Goal: Information Seeking & Learning: Learn about a topic

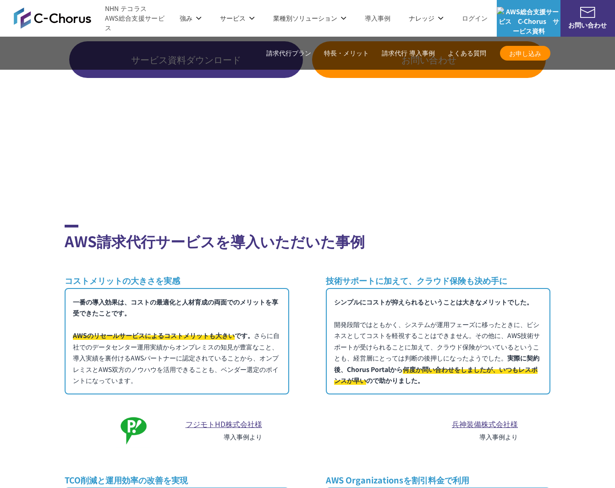
scroll to position [4610, 0]
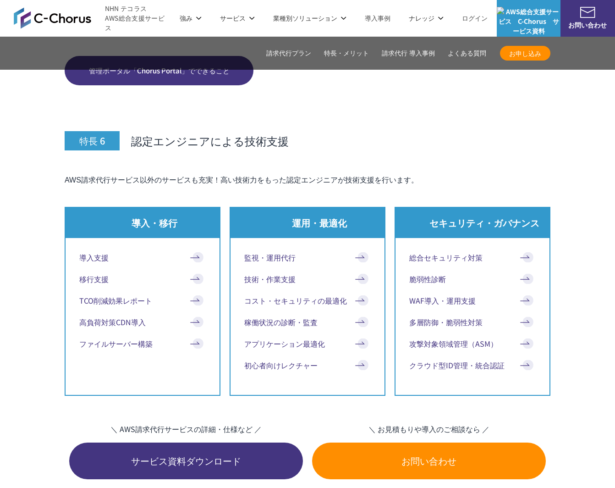
drag, startPoint x: 542, startPoint y: 148, endPoint x: 538, endPoint y: 153, distance: 6.2
click at [542, 148] on h3 "特長 6 認定エンジニアによる技術支援" at bounding box center [308, 120] width 486 height 61
drag, startPoint x: 238, startPoint y: 210, endPoint x: 230, endPoint y: 215, distance: 9.0
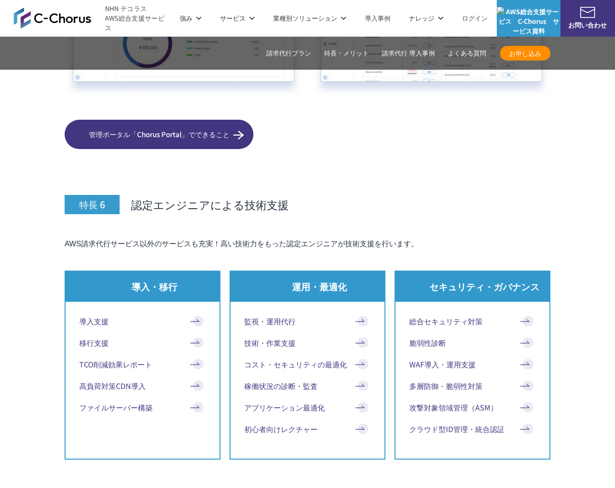
click at [238, 210] on div "特長 6 認定エンジニアによる技術支援 AWS請求代行サービス以外のサービスも充実！高い技術力をもった認定エンジニアが技術支援を行います。 導入・移行 導入支…" at bounding box center [308, 394] width 486 height 481
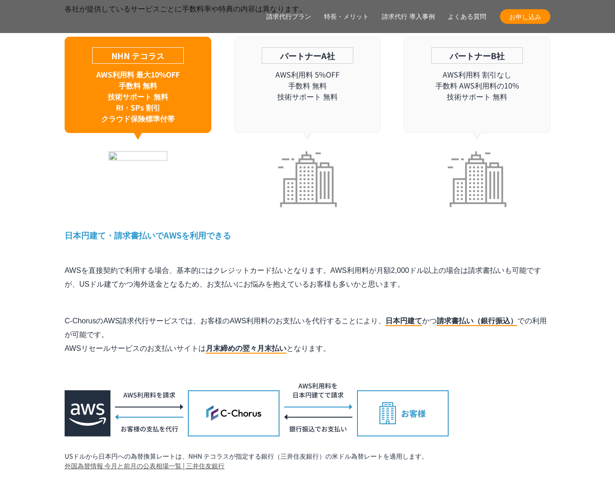
scroll to position [2767, 0]
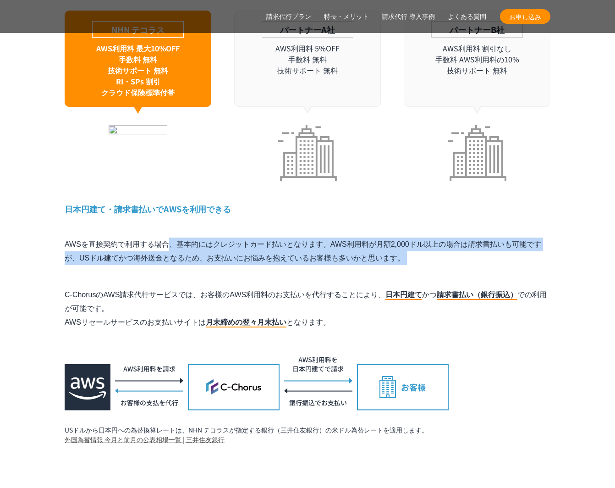
drag, startPoint x: 227, startPoint y: 232, endPoint x: 227, endPoint y: 254, distance: 22.9
click at [227, 254] on div "特長 1 AWS利用料金が割引 AWS請求代行で大幅な割引が実現できる仕組み たくさんのお客様のAWS利用料をNHN テコラスがまとめて支払うことで、ボリュー…" at bounding box center [308, 142] width 486 height 604
drag, startPoint x: 224, startPoint y: 254, endPoint x: 226, endPoint y: 212, distance: 42.7
click at [226, 212] on div "特長 1 AWS利用料金が割引 AWS請求代行で大幅な割引が実現できる仕組み たくさんのお客様のAWS利用料をNHN テコラスがまとめて支払うことで、ボリュー…" at bounding box center [308, 142] width 486 height 604
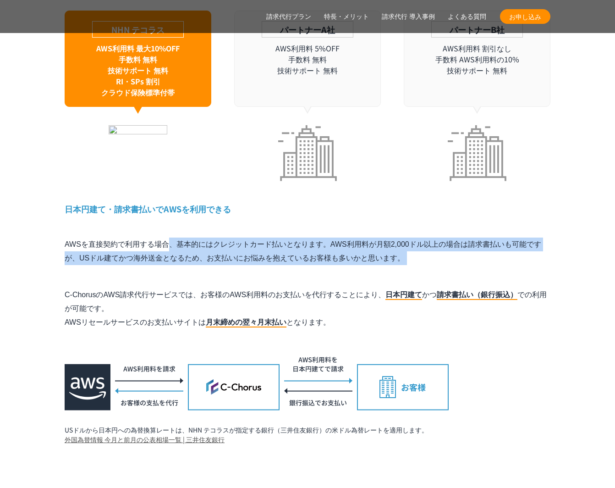
click at [226, 212] on div "特長 1 AWS利用料金が割引 AWS請求代行で大幅な割引が実現できる仕組み たくさんのお客様のAWS利用料をNHN テコラスがまとめて支払うことで、ボリュー…" at bounding box center [308, 142] width 486 height 604
drag, startPoint x: 226, startPoint y: 212, endPoint x: 222, endPoint y: 252, distance: 40.1
click at [222, 252] on div "特長 1 AWS利用料金が割引 AWS請求代行で大幅な割引が実現できる仕組み たくさんのお客様のAWS利用料をNHN テコラスがまとめて支払うことで、ボリュー…" at bounding box center [308, 142] width 486 height 604
drag, startPoint x: 218, startPoint y: 251, endPoint x: 221, endPoint y: 214, distance: 37.3
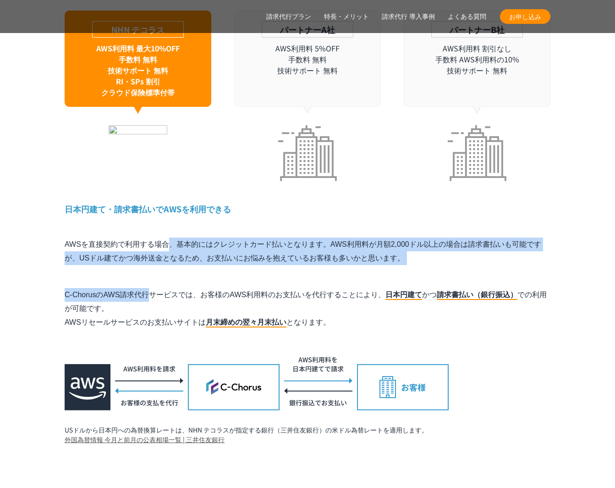
click at [221, 214] on div "特長 1 AWS利用料金が割引 AWS請求代行で大幅な割引が実現できる仕組み たくさんのお客様のAWS利用料をNHN テコラスがまとめて支払うことで、ボリュー…" at bounding box center [308, 142] width 486 height 604
drag, startPoint x: 221, startPoint y: 214, endPoint x: 217, endPoint y: 249, distance: 36.0
click at [217, 249] on div "特長 1 AWS利用料金が割引 AWS請求代行で大幅な割引が実現できる仕組み たくさんのお客様のAWS利用料をNHN テコラスがまとめて支払うことで、ボリュー…" at bounding box center [308, 142] width 486 height 604
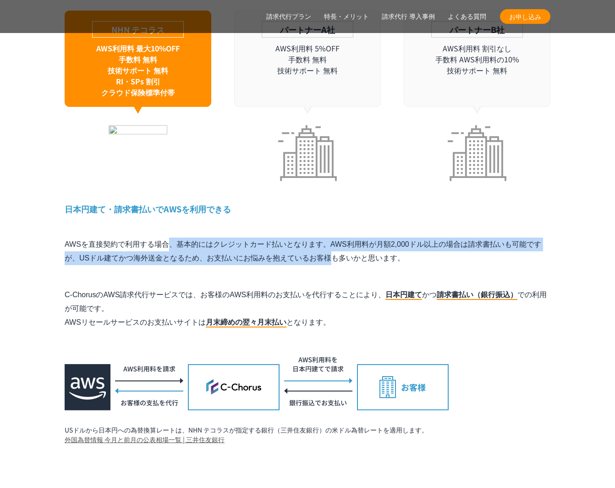
drag, startPoint x: 220, startPoint y: 242, endPoint x: 227, endPoint y: 208, distance: 34.7
click at [227, 208] on div "特長 1 AWS利用料金が割引 AWS請求代行で大幅な割引が実現できる仕組み たくさんのお客様のAWS利用料をNHN テコラスがまとめて支払うことで、ボリュー…" at bounding box center [308, 142] width 486 height 604
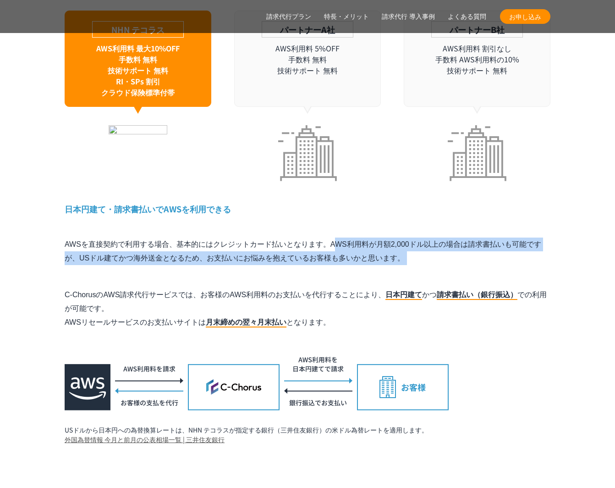
click at [227, 247] on div "特長 1 AWS利用料金が割引 AWS請求代行で大幅な割引が実現できる仕組み たくさんのお客様のAWS利用料をNHN テコラスがまとめて支払うことで、ボリュー…" at bounding box center [308, 142] width 486 height 604
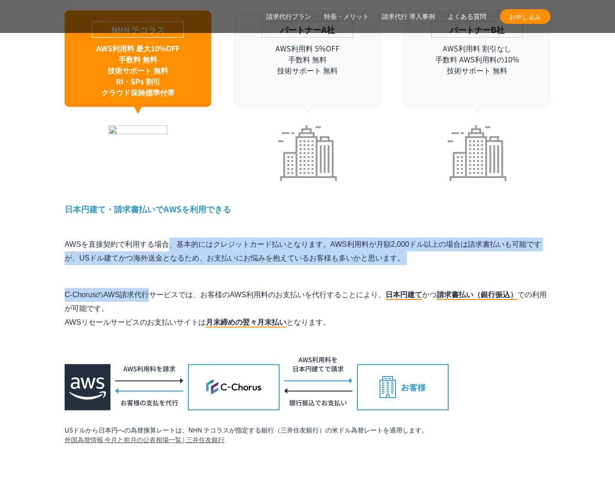
drag, startPoint x: 227, startPoint y: 247, endPoint x: 228, endPoint y: 208, distance: 38.6
click at [228, 208] on div "特長 1 AWS利用料金が割引 AWS請求代行で大幅な割引が実現できる仕組み たくさんのお客様のAWS利用料をNHN テコラスがまとめて支払うことで、ボリュー…" at bounding box center [308, 142] width 486 height 604
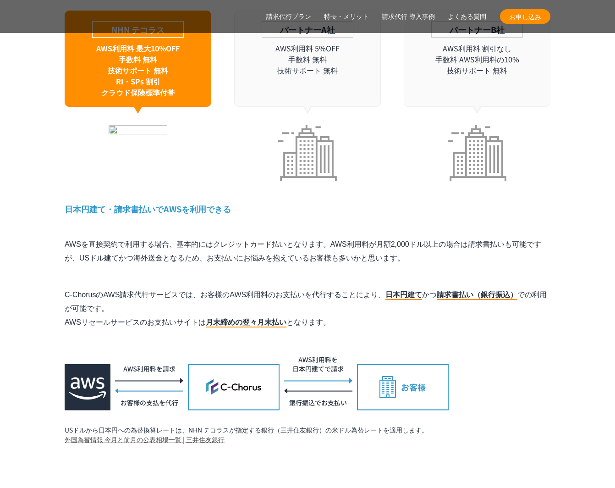
click at [228, 208] on div "特長 1 AWS利用料金が割引 AWS請求代行で大幅な割引が実現できる仕組み たくさんのお客様のAWS利用料をNHN テコラスがまとめて支払うことで、ボリュー…" at bounding box center [308, 142] width 486 height 604
click at [227, 210] on div "特長 1 AWS利用料金が割引 AWS請求代行で大幅な割引が実現できる仕組み たくさんのお客様のAWS利用料をNHN テコラスがまとめて支払うことで、ボリュー…" at bounding box center [308, 142] width 486 height 604
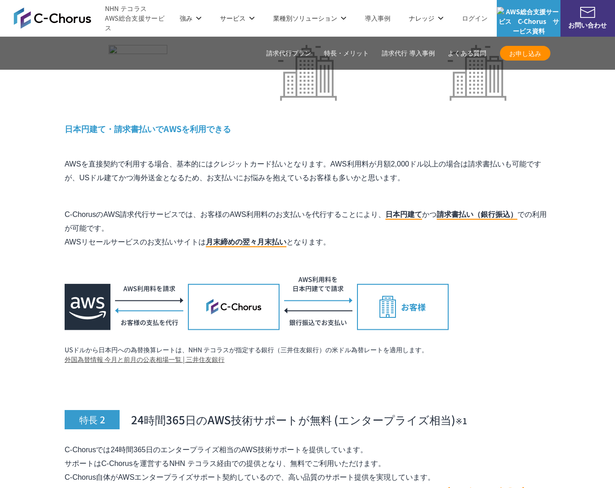
scroll to position [2846, 0]
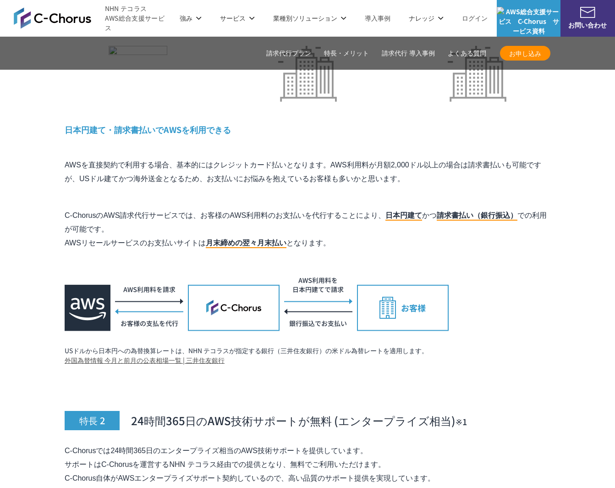
click at [120, 209] on p "C-ChorusのAWS請求代行サービスでは、お客様のAWS利用料のお支払いを代行することにより、 日本円建て かつ 請求書払い（銀行振込） での利用が可能で…" at bounding box center [308, 229] width 486 height 41
drag, startPoint x: 120, startPoint y: 205, endPoint x: 192, endPoint y: 200, distance: 71.7
click at [120, 209] on p "C-ChorusのAWS請求代行サービスでは、お客様のAWS利用料のお支払いを代行することにより、 日本円建て かつ 請求書払い（銀行振込） での利用が可能で…" at bounding box center [308, 229] width 486 height 41
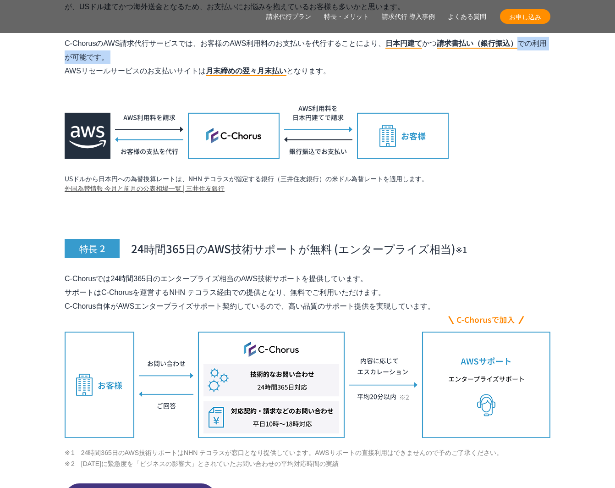
scroll to position [3043, 0]
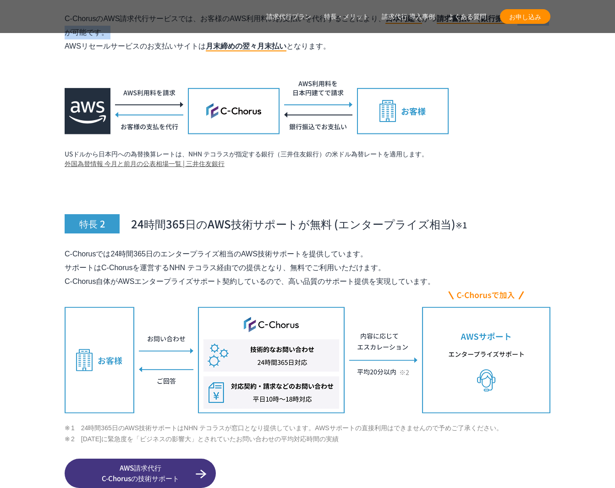
drag, startPoint x: 66, startPoint y: 236, endPoint x: 437, endPoint y: 263, distance: 371.9
click at [437, 263] on p "C-Chorusでは24時間365日のエンタープライズ相当のAWS技術サポートを提供しています。 サポートはC-Chorusを運営するNHN テコラス経由での…" at bounding box center [308, 267] width 486 height 41
drag, startPoint x: 442, startPoint y: 263, endPoint x: 59, endPoint y: 232, distance: 383.6
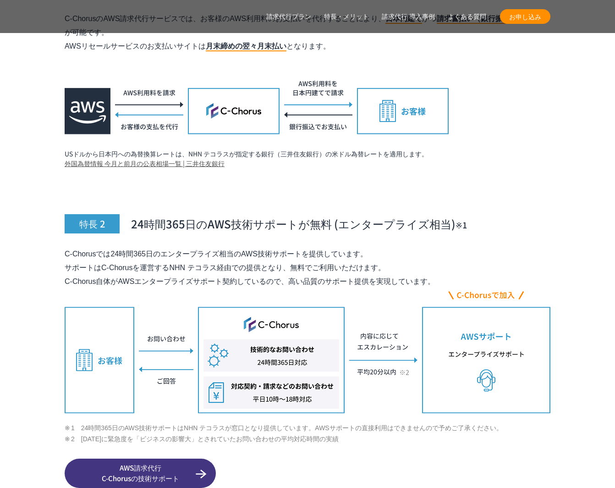
drag, startPoint x: 69, startPoint y: 233, endPoint x: 476, endPoint y: 261, distance: 408.1
click at [476, 261] on p "C-Chorusでは24時間365日のエンタープライズ相当のAWS技術サポートを提供しています。 サポートはC-Chorusを運営するNHN テコラス経由での…" at bounding box center [308, 267] width 486 height 41
click at [168, 459] on link "AWS請求代行 C-Chorusの技術サポート" at bounding box center [140, 473] width 151 height 29
